Goal: Task Accomplishment & Management: Manage account settings

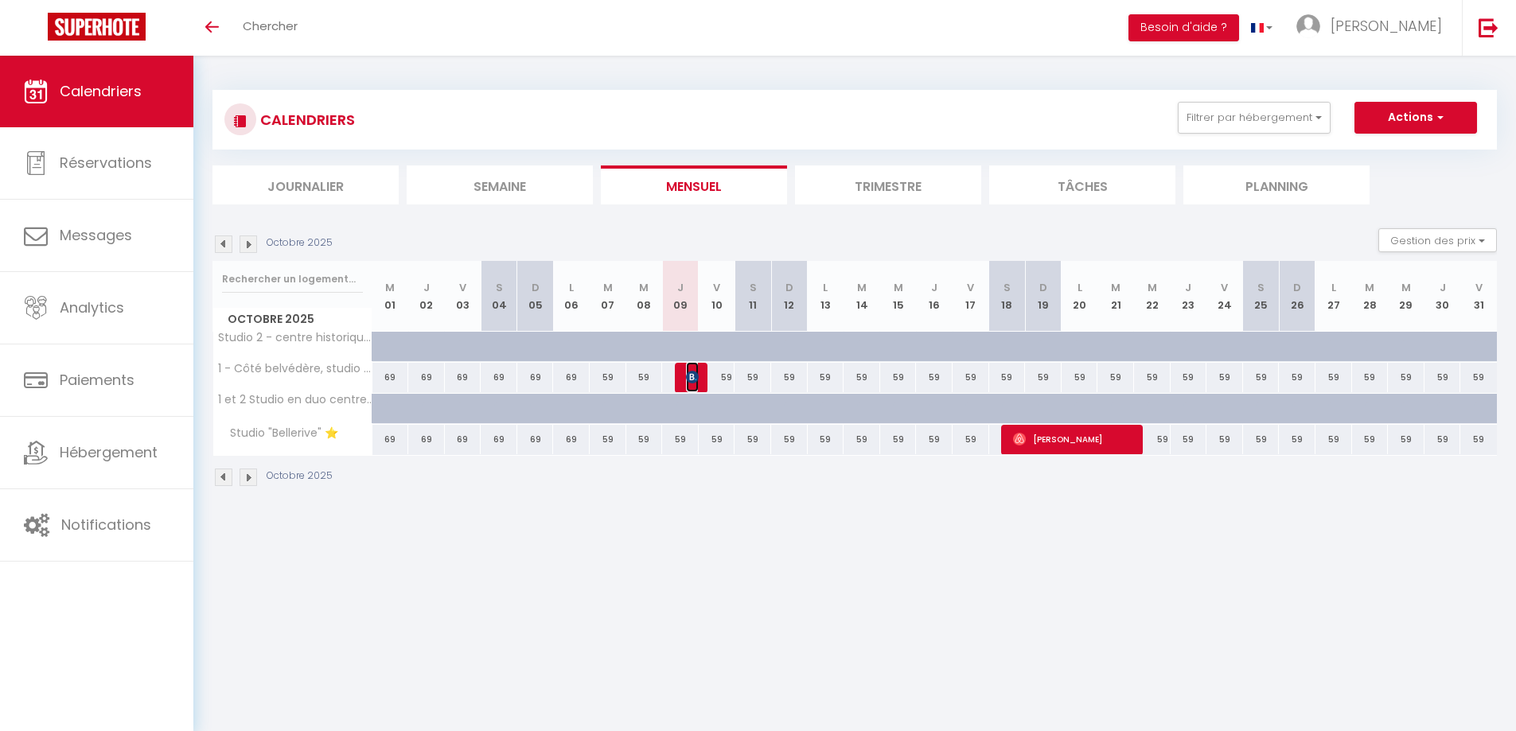
click at [687, 386] on span "[PERSON_NAME] ." at bounding box center [692, 377] width 12 height 30
select select "OK"
select select "0"
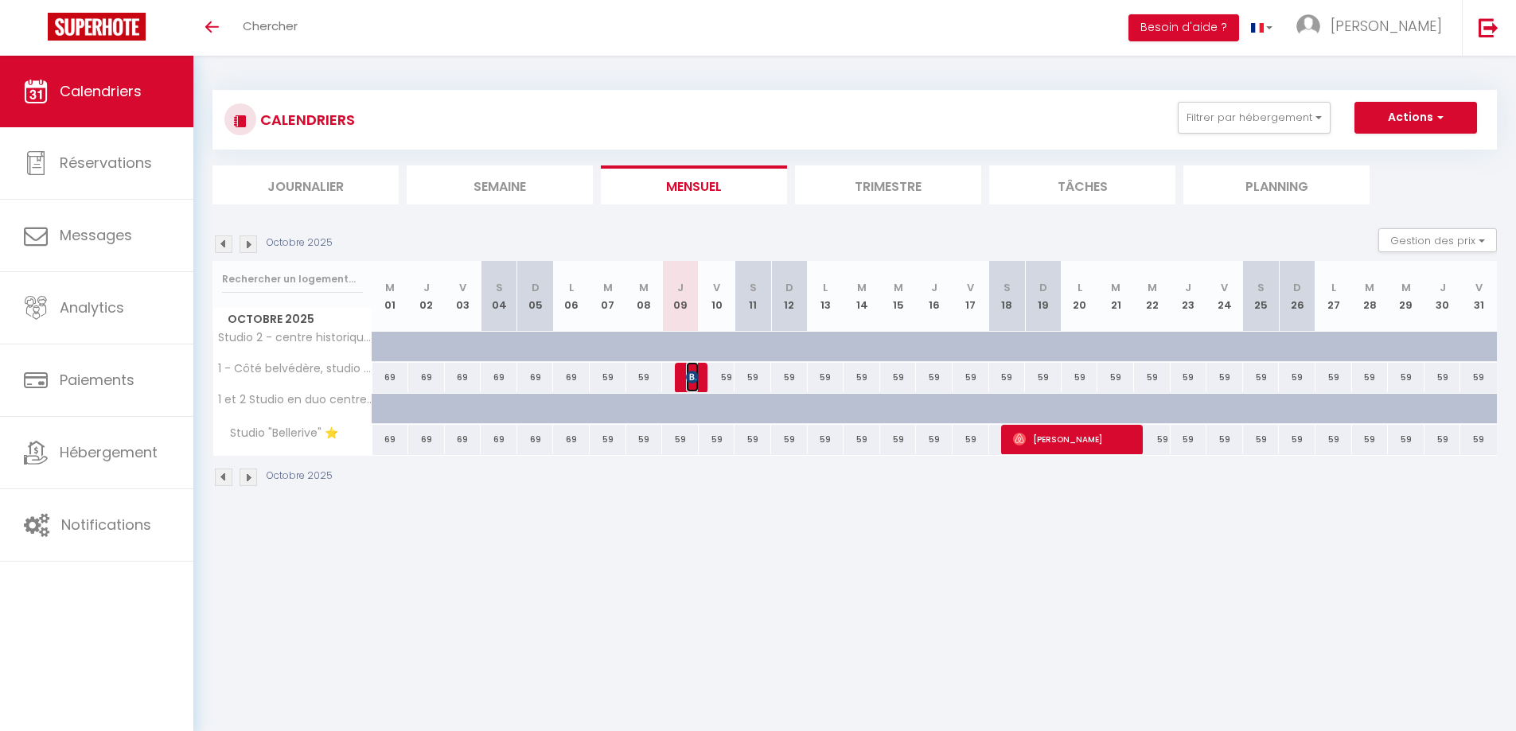
select select "1"
select select
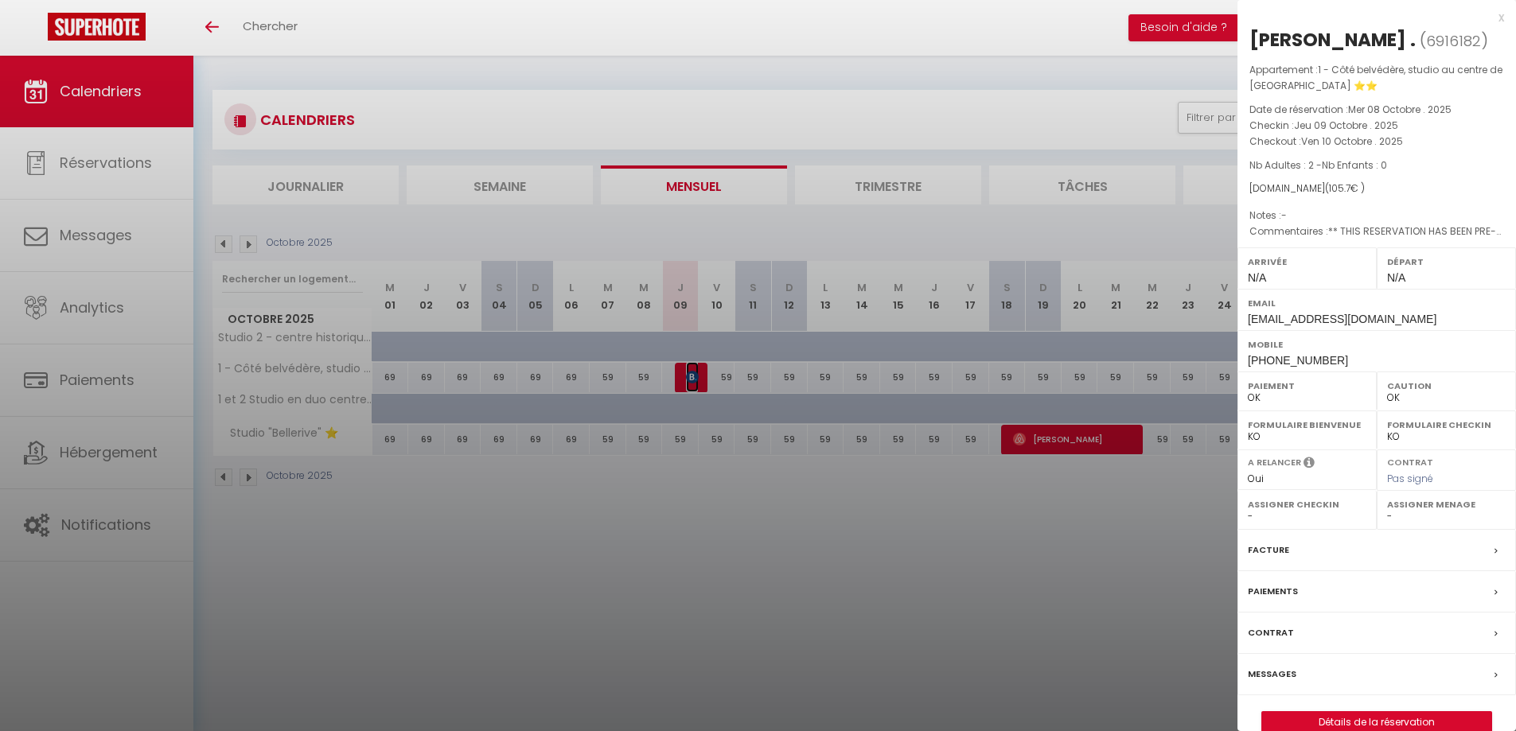
select select "52619"
click at [841, 618] on div at bounding box center [758, 365] width 1516 height 731
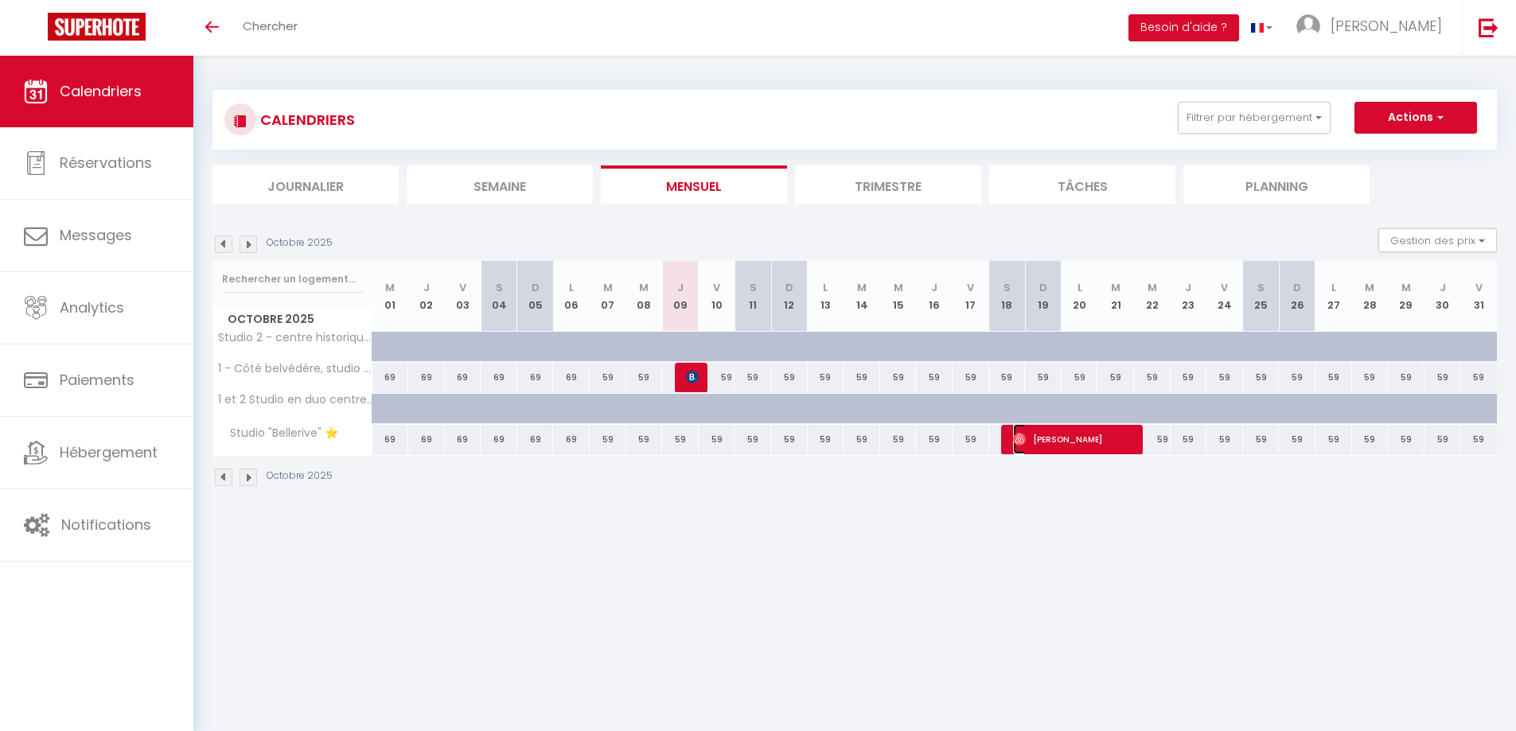
click at [1086, 438] on span "[PERSON_NAME]" at bounding box center [1074, 439] width 122 height 30
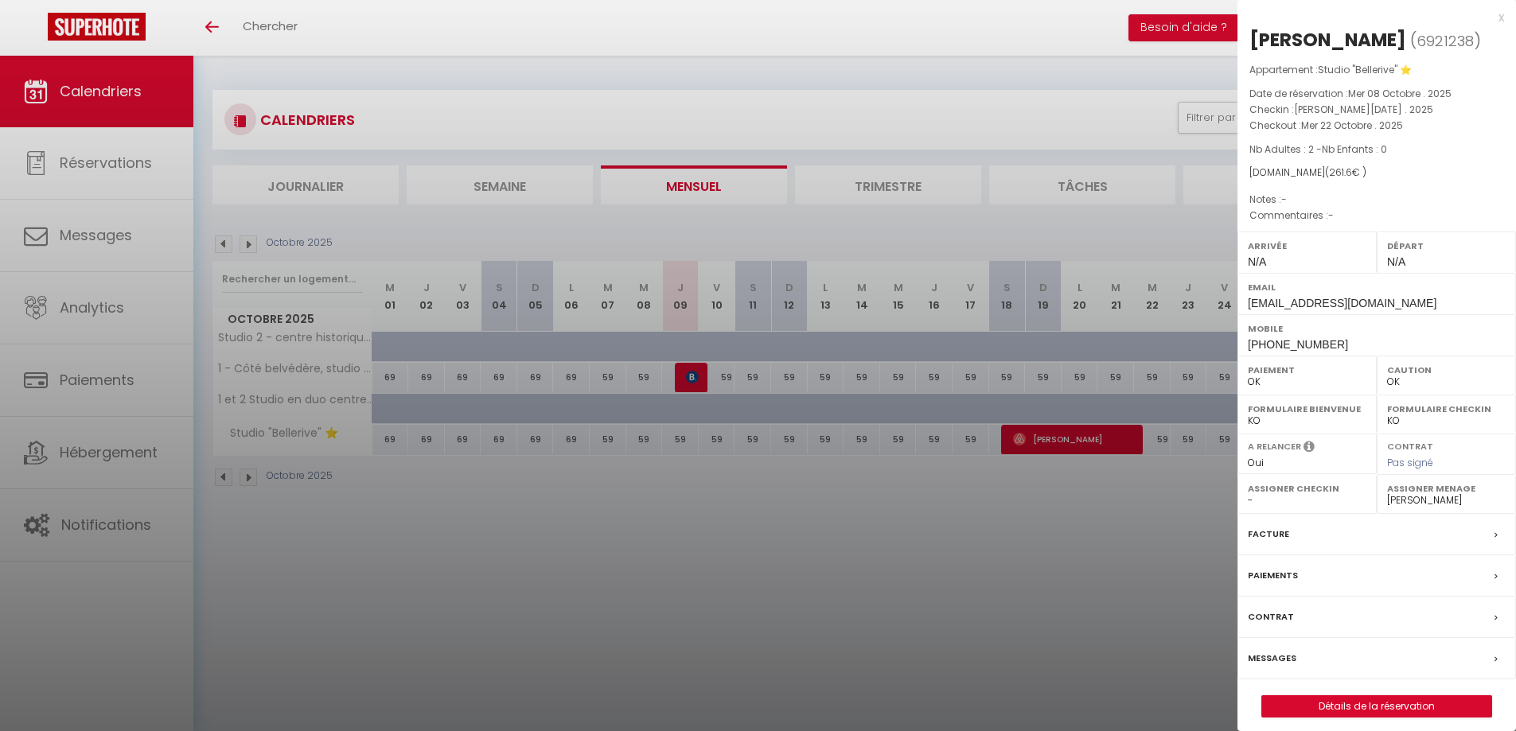
click at [925, 592] on div at bounding box center [758, 365] width 1516 height 731
